Goal: Task Accomplishment & Management: Use online tool/utility

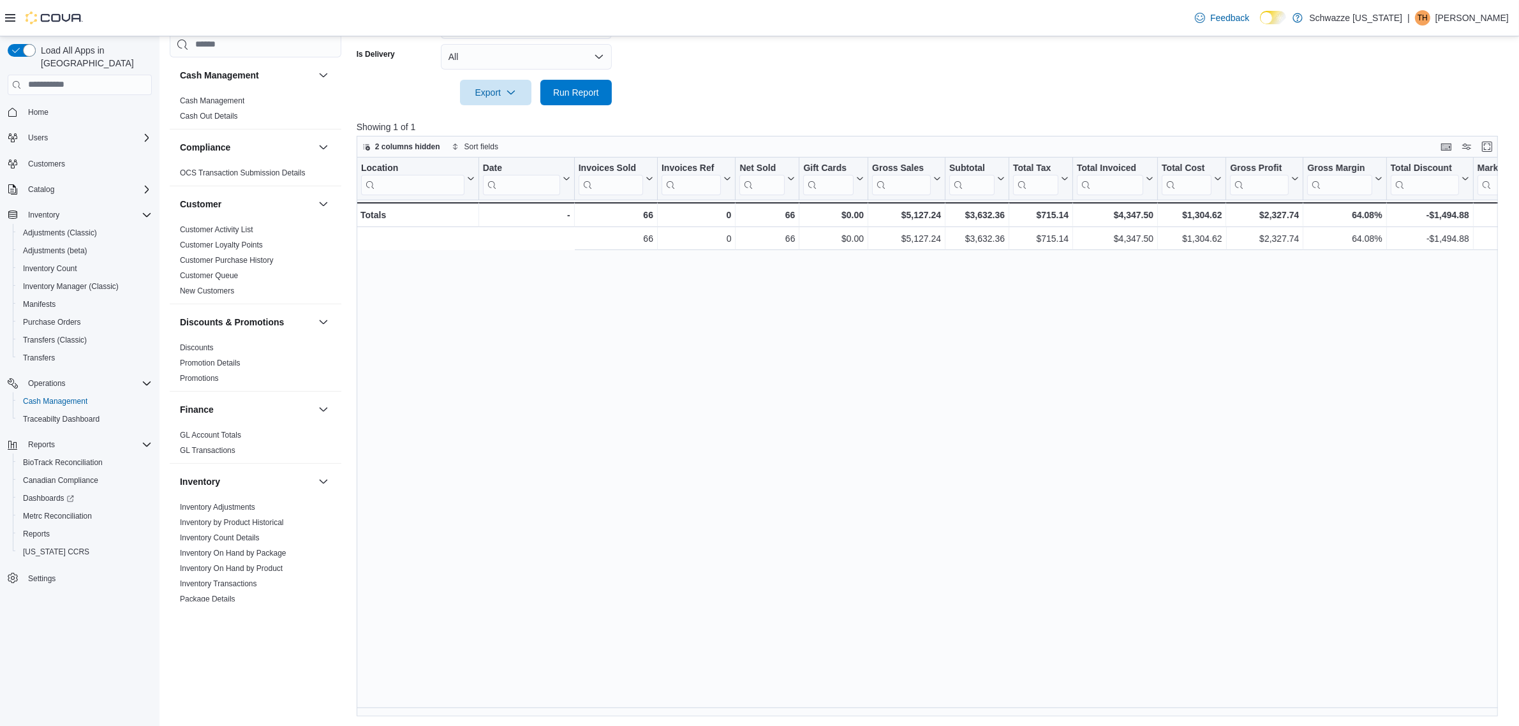
scroll to position [0, 346]
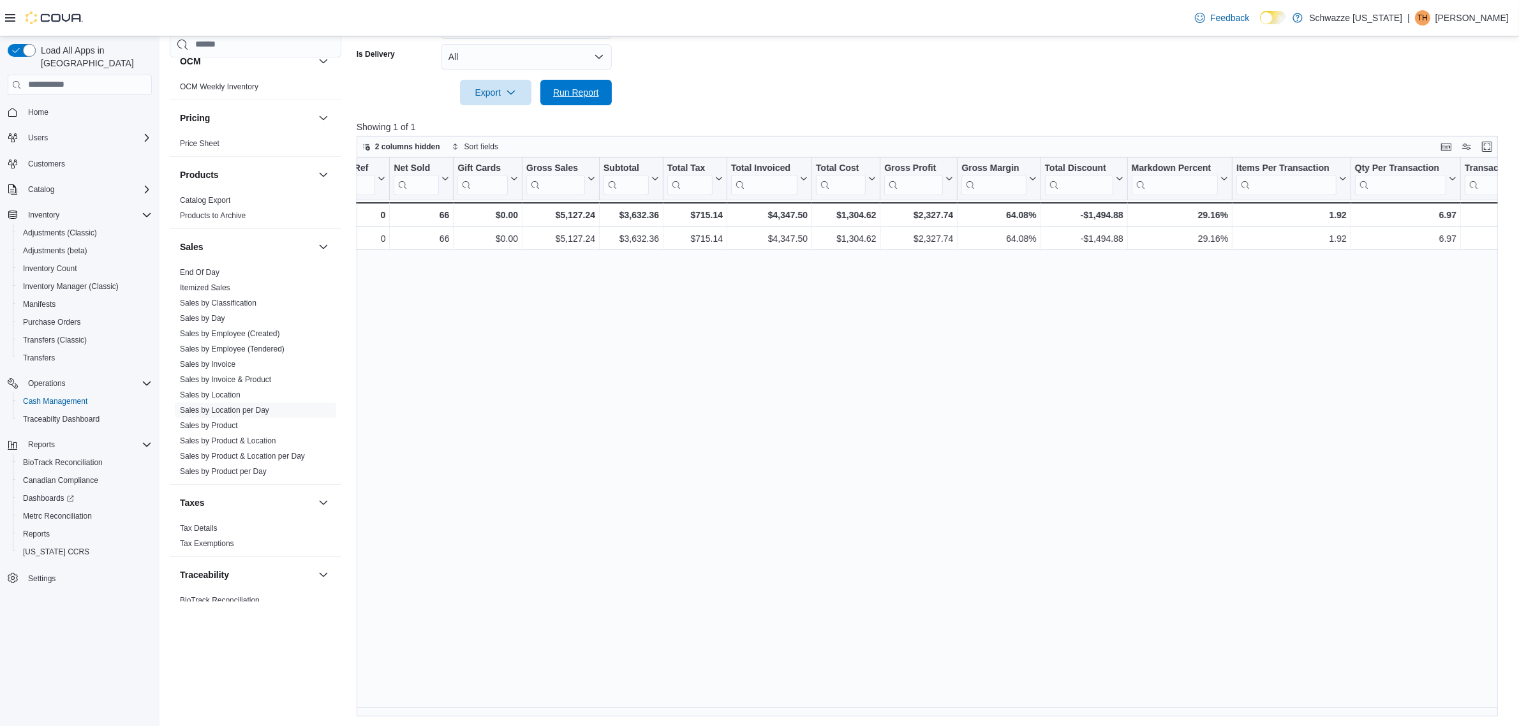
click at [581, 82] on span "Run Report" at bounding box center [576, 93] width 56 height 26
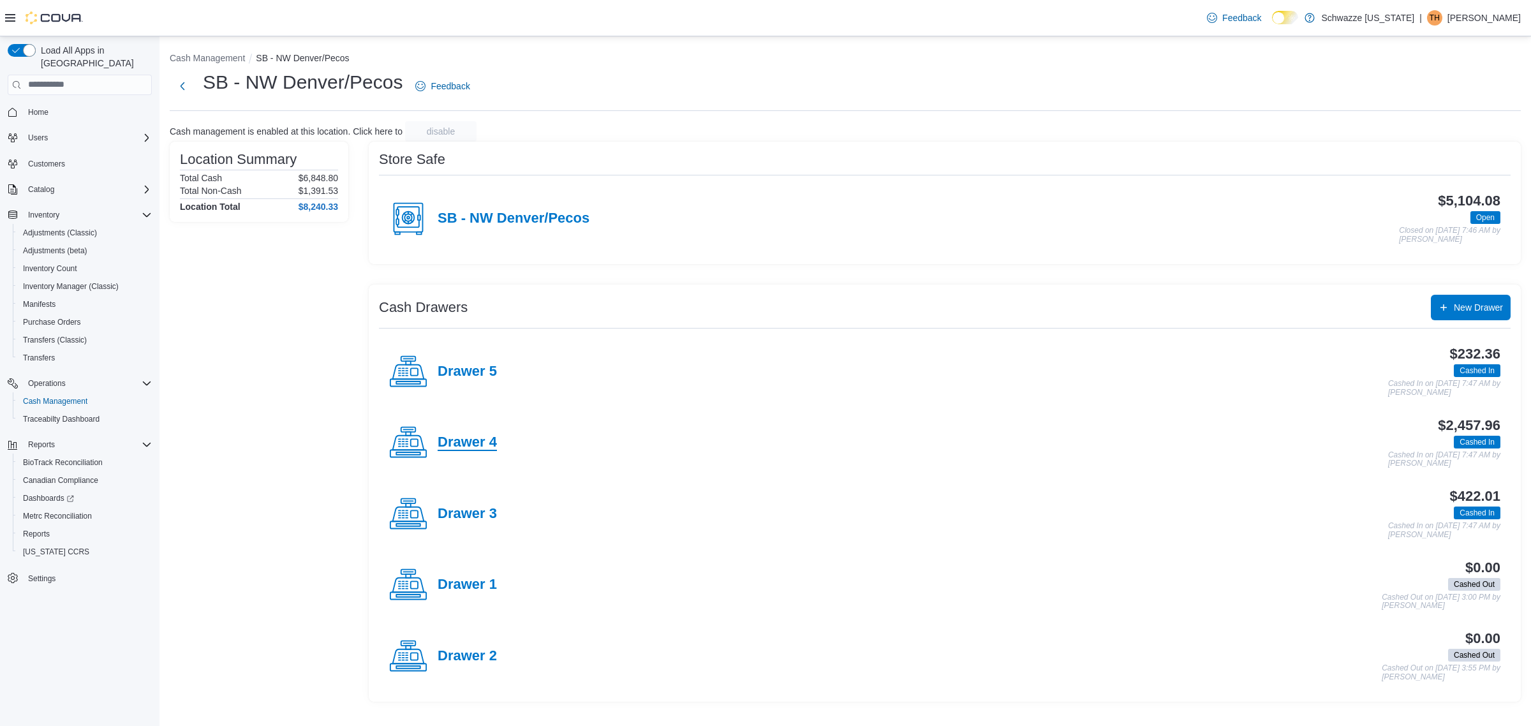
click at [473, 445] on h4 "Drawer 4" at bounding box center [467, 442] width 59 height 17
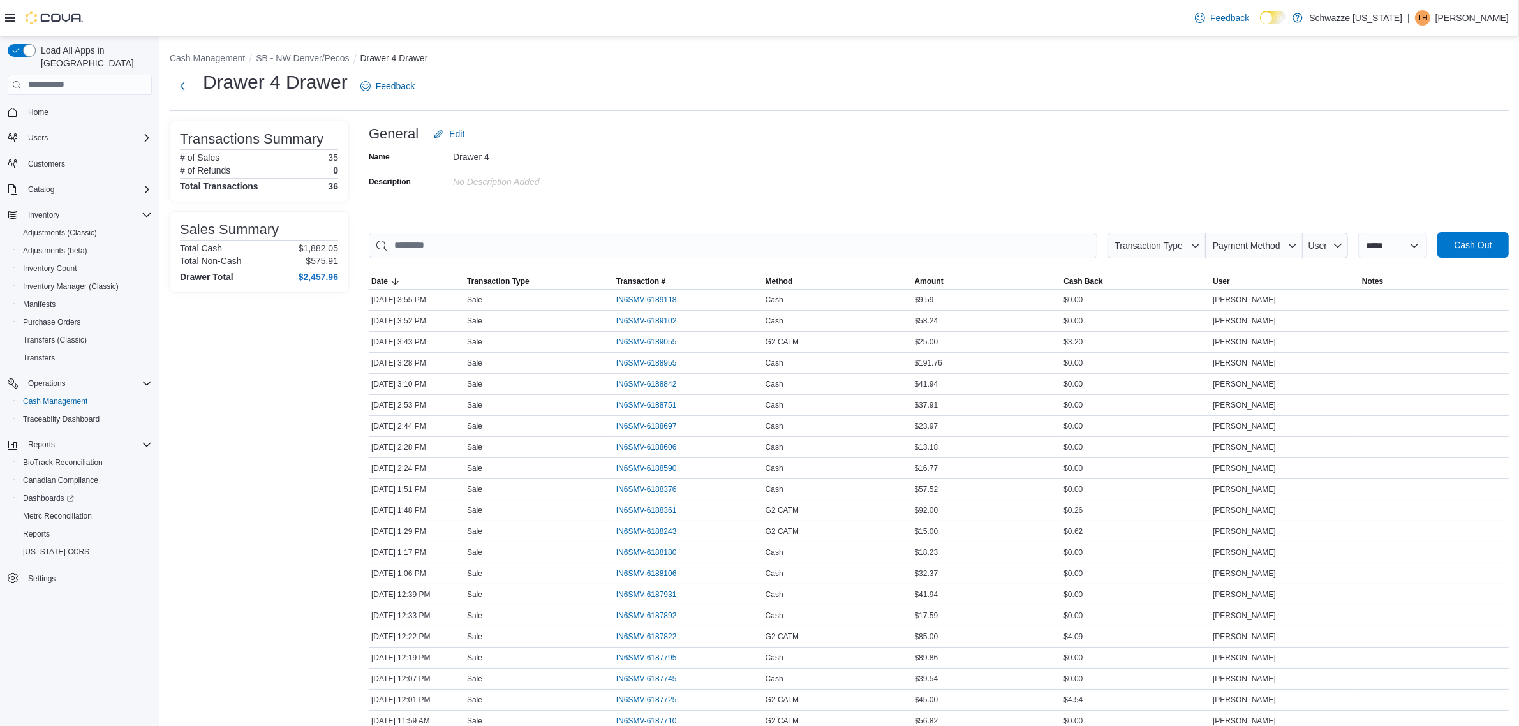
click at [1488, 249] on span "Cash Out" at bounding box center [1473, 245] width 38 height 13
click at [1492, 240] on span "Cash Out" at bounding box center [1473, 245] width 38 height 13
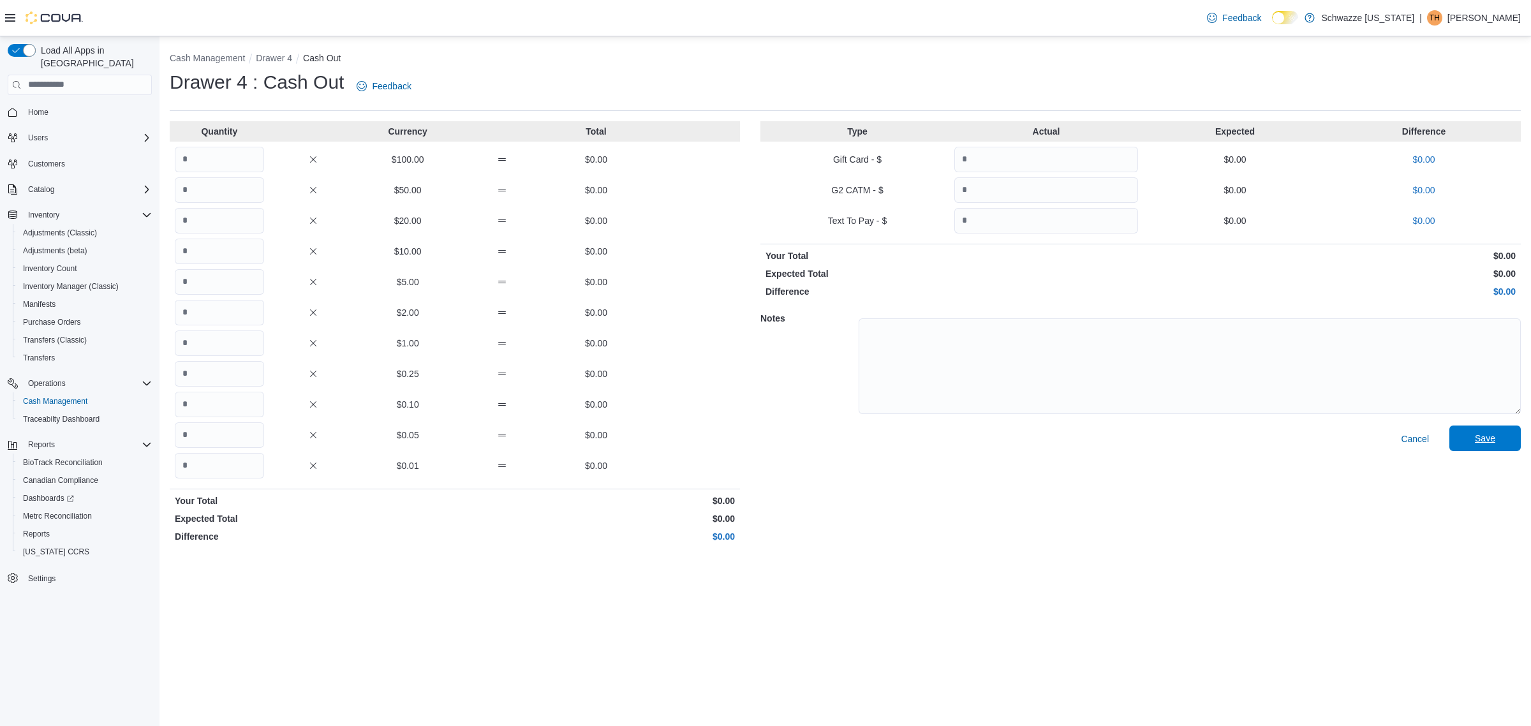
click at [1495, 444] on span "Save" at bounding box center [1485, 438] width 20 height 13
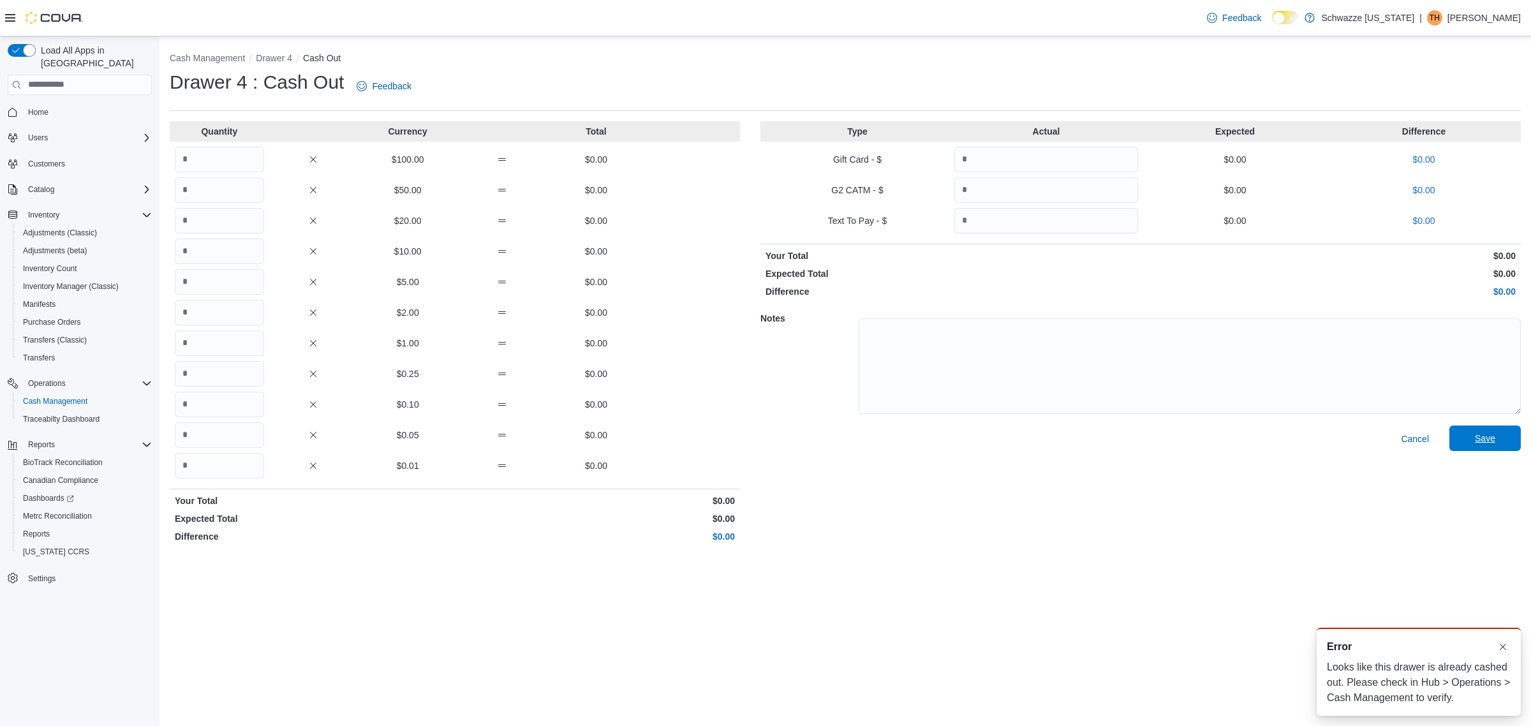
click at [1481, 436] on span "Save" at bounding box center [1485, 438] width 20 height 13
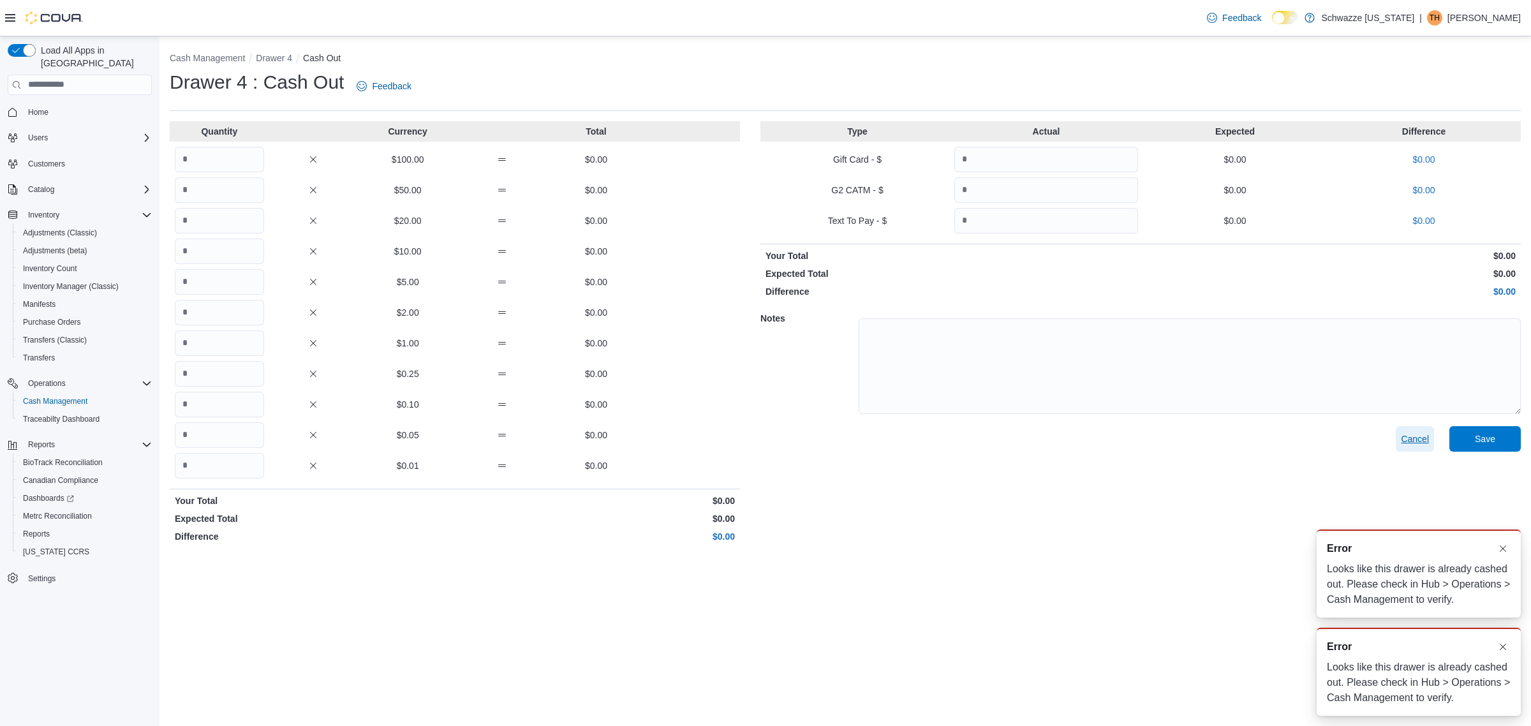
click at [1420, 444] on span "Cancel" at bounding box center [1415, 439] width 28 height 13
